Goal: Task Accomplishment & Management: Use online tool/utility

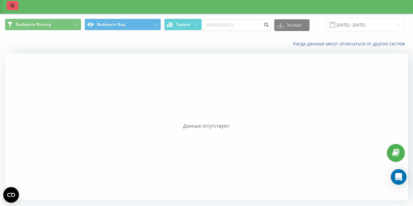
click at [12, 8] on link at bounding box center [13, 5] width 12 height 9
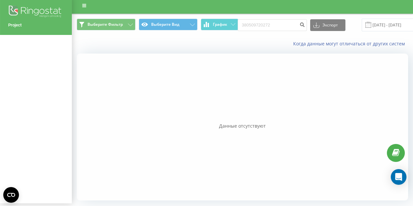
click at [119, 96] on div at bounding box center [242, 126] width 331 height 147
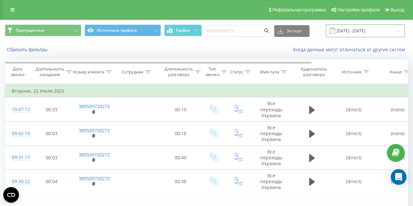
click at [349, 33] on input "11.05.2025 - 11.08.2025" at bounding box center [365, 30] width 79 height 13
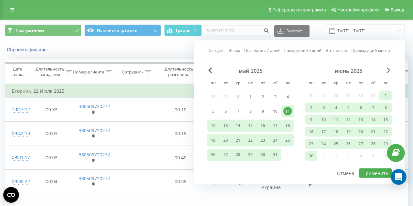
click at [387, 69] on span "Next Month" at bounding box center [388, 71] width 4 height 6
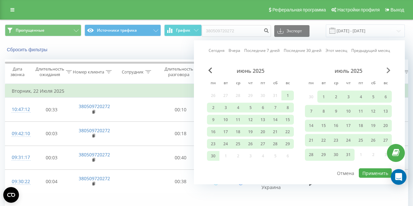
click at [387, 69] on span "Next Month" at bounding box center [388, 71] width 4 height 6
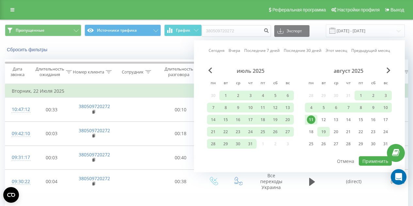
click at [321, 130] on div "19" at bounding box center [323, 132] width 8 height 8
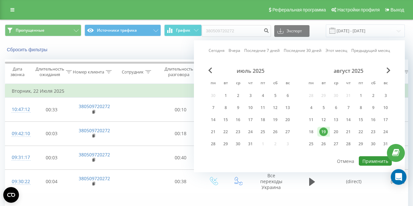
click at [372, 161] on button "Применить" at bounding box center [374, 160] width 33 height 9
type input "19.08.2025 - 19.08.2025"
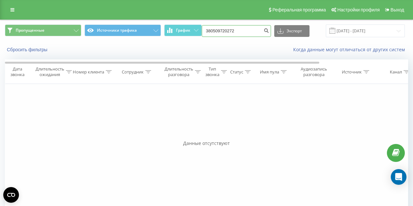
drag, startPoint x: 241, startPoint y: 33, endPoint x: 201, endPoint y: 32, distance: 39.5
click at [201, 32] on div "Пропущенные Источники трафика График 380509720272 Экспорт .csv .xls .xlsx 19.08…" at bounding box center [206, 30] width 403 height 13
click at [231, 54] on div "Сбросить фильтры Когда данные могут отличаться от других систем" at bounding box center [206, 50] width 412 height 16
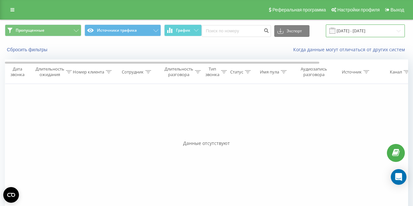
click at [344, 28] on input "19.08.2025 - 19.08.2025" at bounding box center [365, 30] width 79 height 13
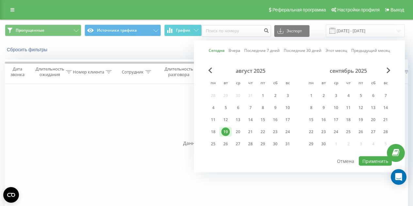
click at [226, 130] on div "19" at bounding box center [225, 132] width 8 height 8
click at [372, 159] on button "Применить" at bounding box center [374, 160] width 33 height 9
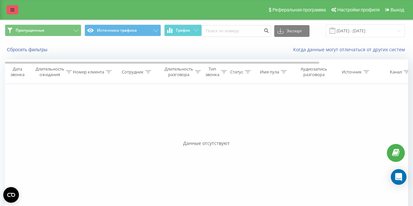
click at [10, 8] on link at bounding box center [13, 9] width 12 height 9
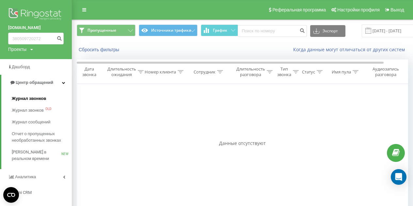
click at [28, 99] on span "Журнал звонков" at bounding box center [29, 98] width 34 height 7
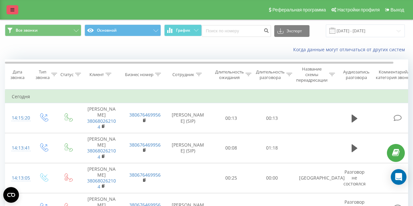
click at [11, 10] on icon at bounding box center [12, 10] width 4 height 5
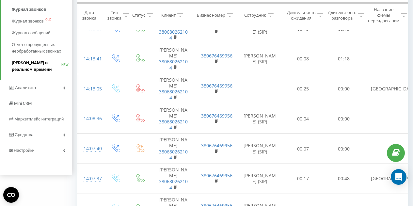
scroll to position [89, 0]
click at [30, 148] on span "Настройки" at bounding box center [24, 150] width 21 height 5
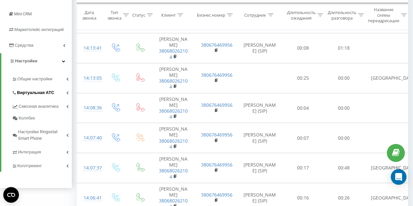
scroll to position [100, 0]
click at [41, 161] on link "Коллтрекинг" at bounding box center [42, 164] width 60 height 14
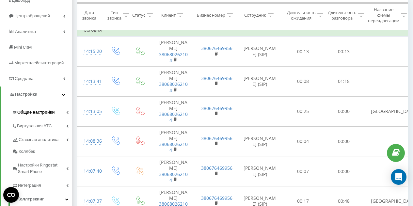
scroll to position [26, 0]
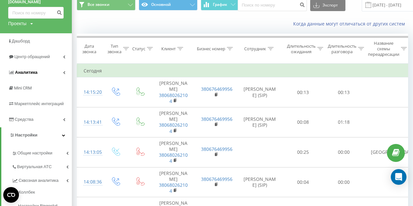
click at [46, 73] on link "Аналитика" at bounding box center [36, 73] width 72 height 16
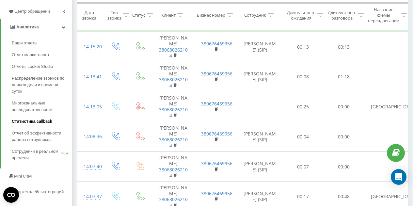
scroll to position [71, 0]
click at [25, 157] on span "Сотрудники в реальном времени" at bounding box center [37, 154] width 50 height 13
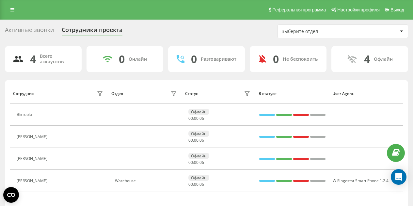
scroll to position [32, 0]
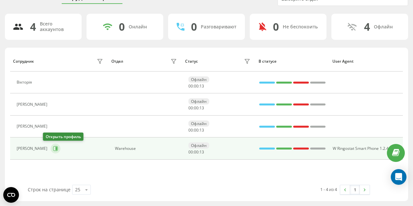
click at [53, 148] on icon at bounding box center [55, 148] width 5 height 5
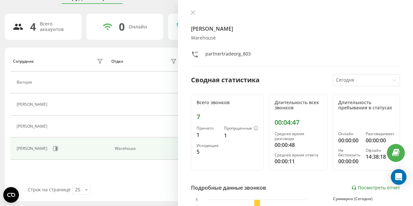
click at [196, 17] on div "[PERSON_NAME] Warehouse partnertradeorg_803" at bounding box center [295, 38] width 209 height 57
click at [193, 11] on icon at bounding box center [192, 12] width 5 height 5
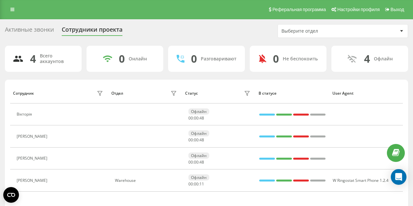
scroll to position [1, 0]
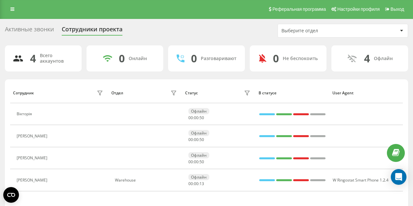
click at [108, 29] on div "Сотрудники проекта" at bounding box center [92, 31] width 61 height 10
click at [291, 33] on div "Выберите отдел" at bounding box center [320, 31] width 78 height 6
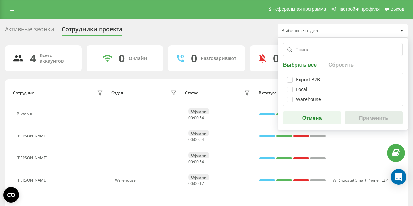
click at [172, 22] on div "Активные звонки Сотрудники проекта Выберите отдел Выбрать все Сбросить Export B…" at bounding box center [206, 128] width 413 height 219
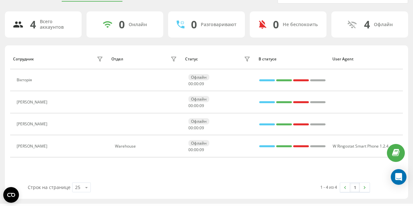
scroll to position [32, 0]
